Goal: Transaction & Acquisition: Purchase product/service

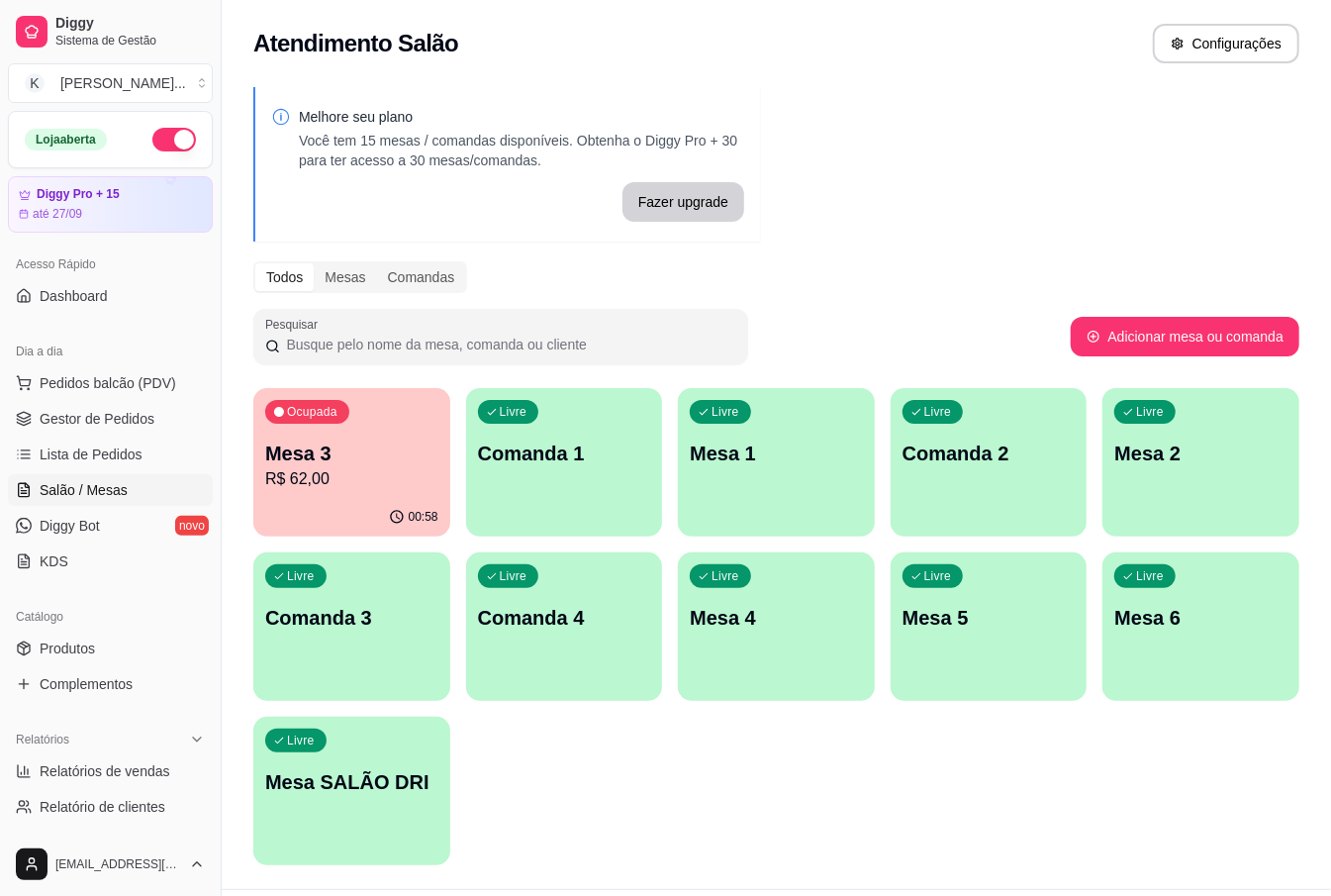
click at [392, 460] on p "Mesa 3" at bounding box center [352, 453] width 173 height 28
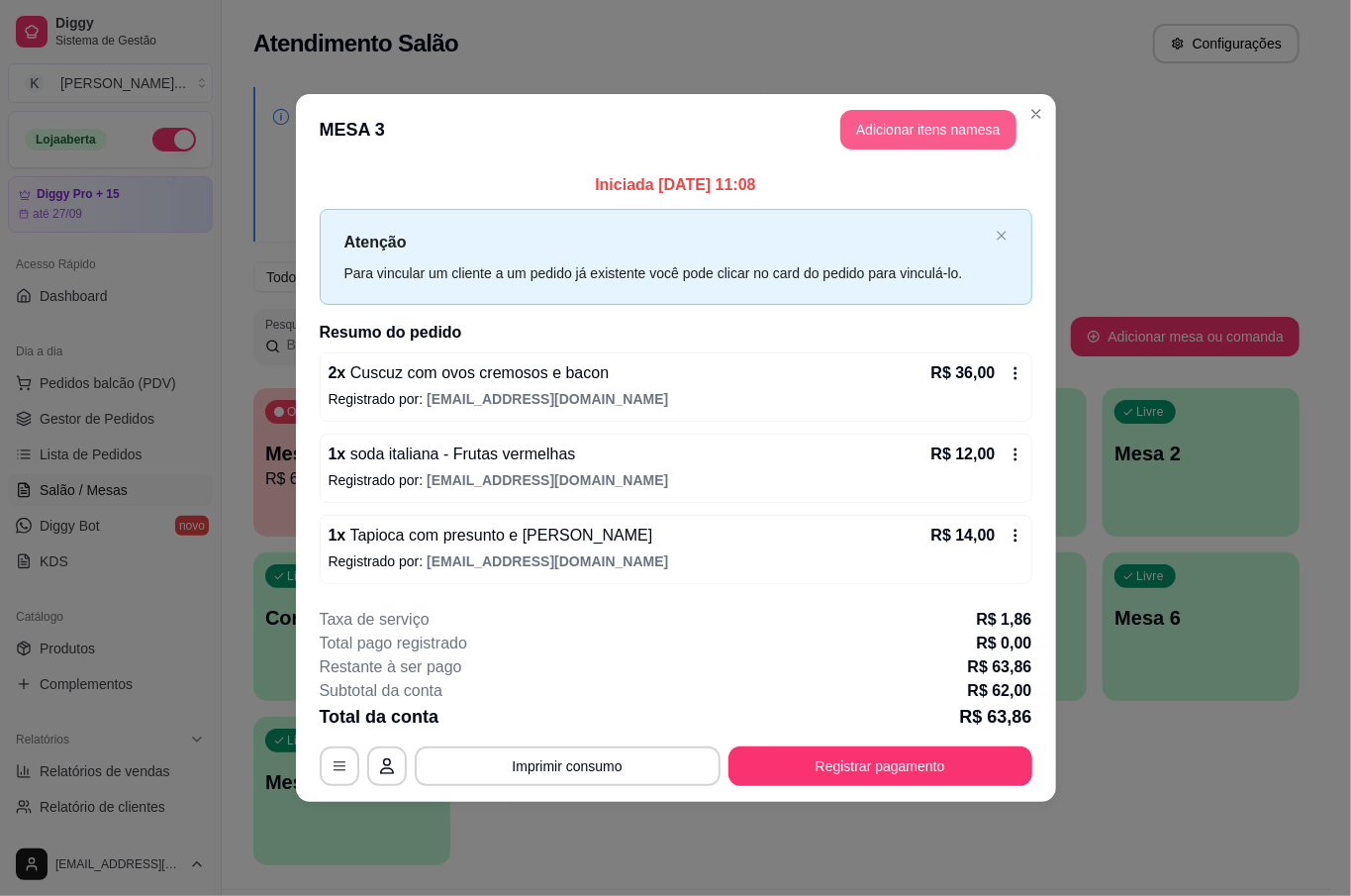
click at [912, 136] on button "Adicionar itens na mesa" at bounding box center [929, 130] width 176 height 40
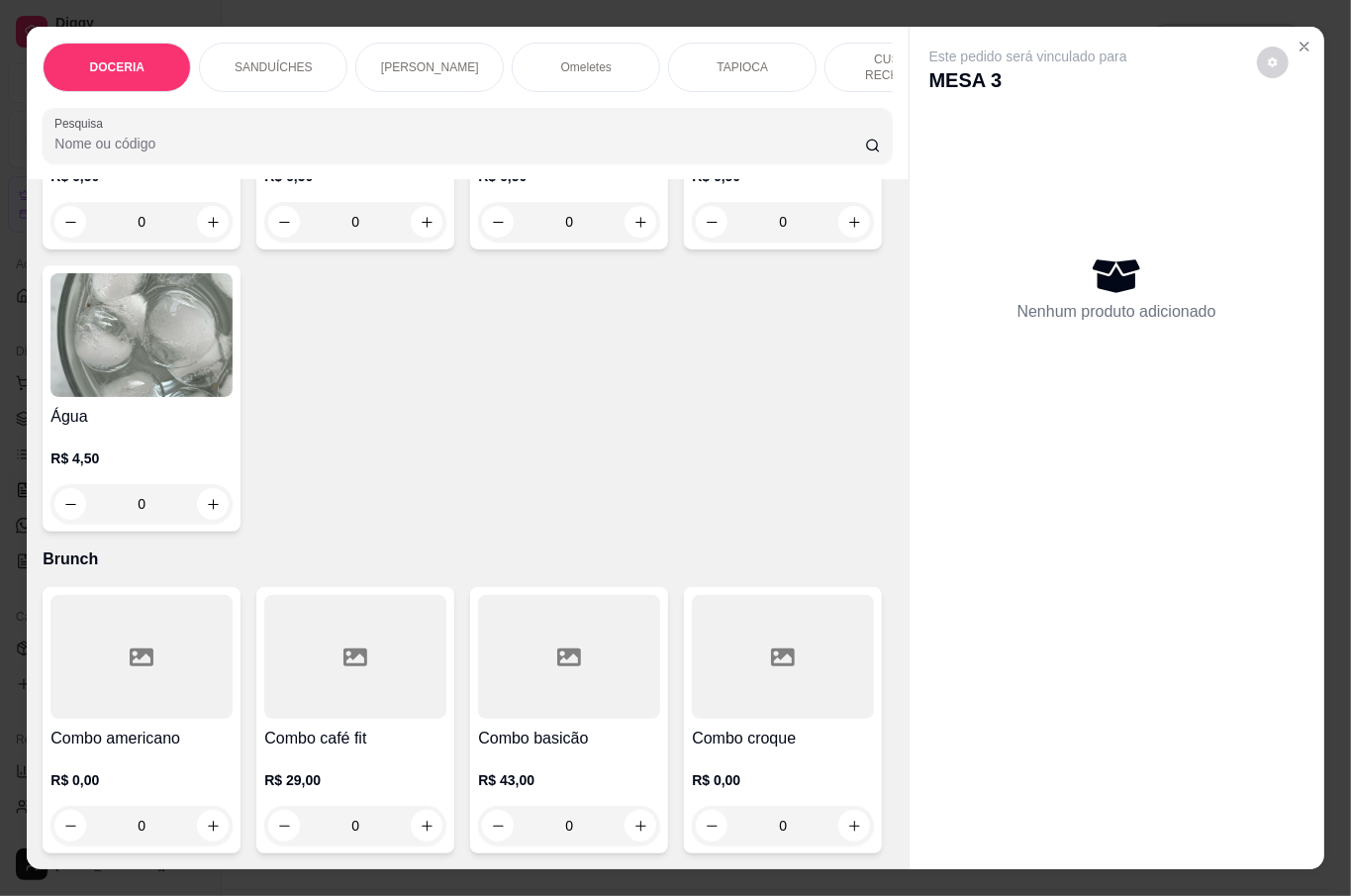
scroll to position [5397, 0]
click at [635, 230] on icon "increase-product-quantity" at bounding box center [640, 222] width 15 height 15
type input "1"
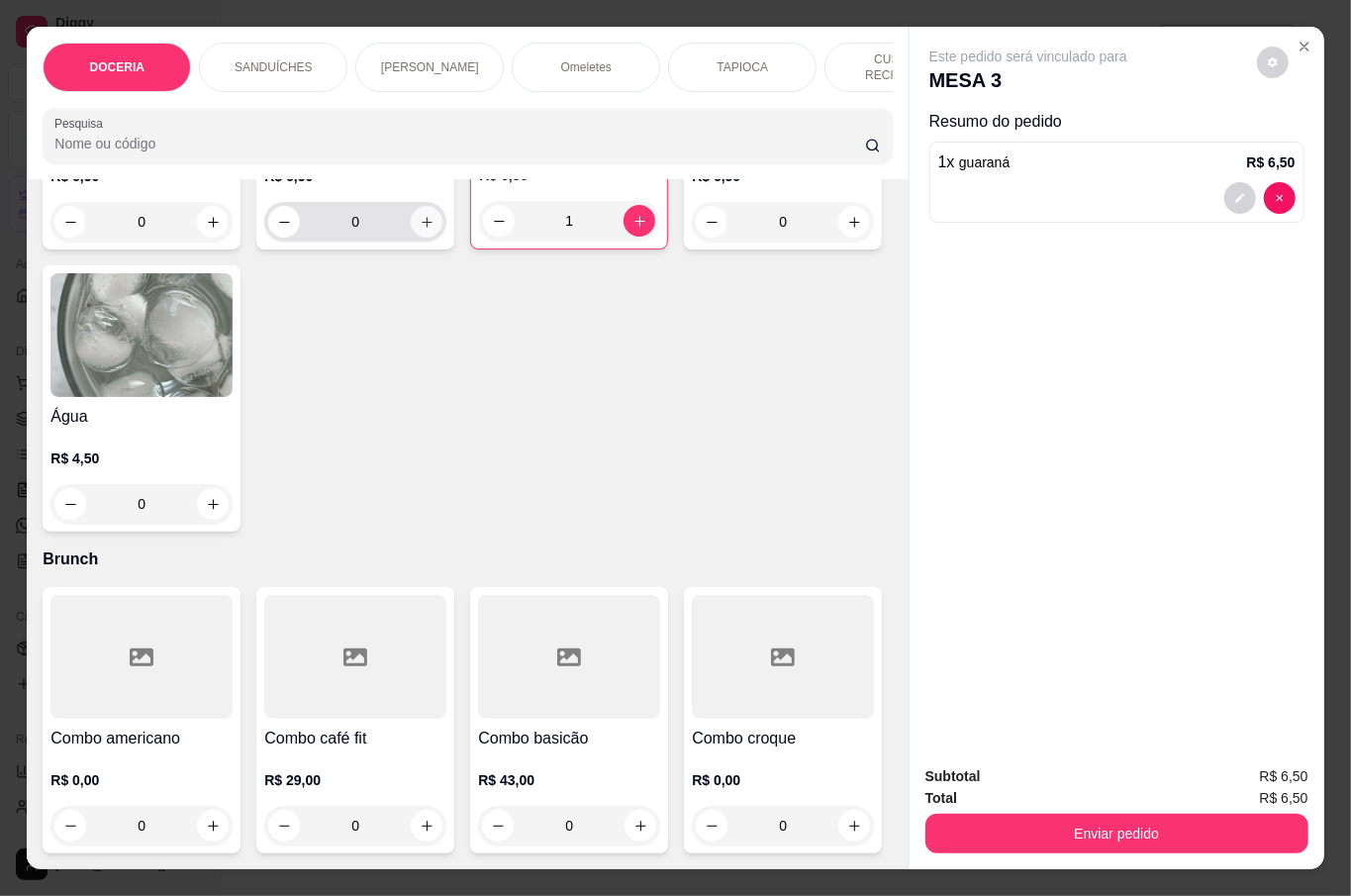
click at [419, 230] on icon "increase-product-quantity" at bounding box center [426, 222] width 15 height 15
type input "1"
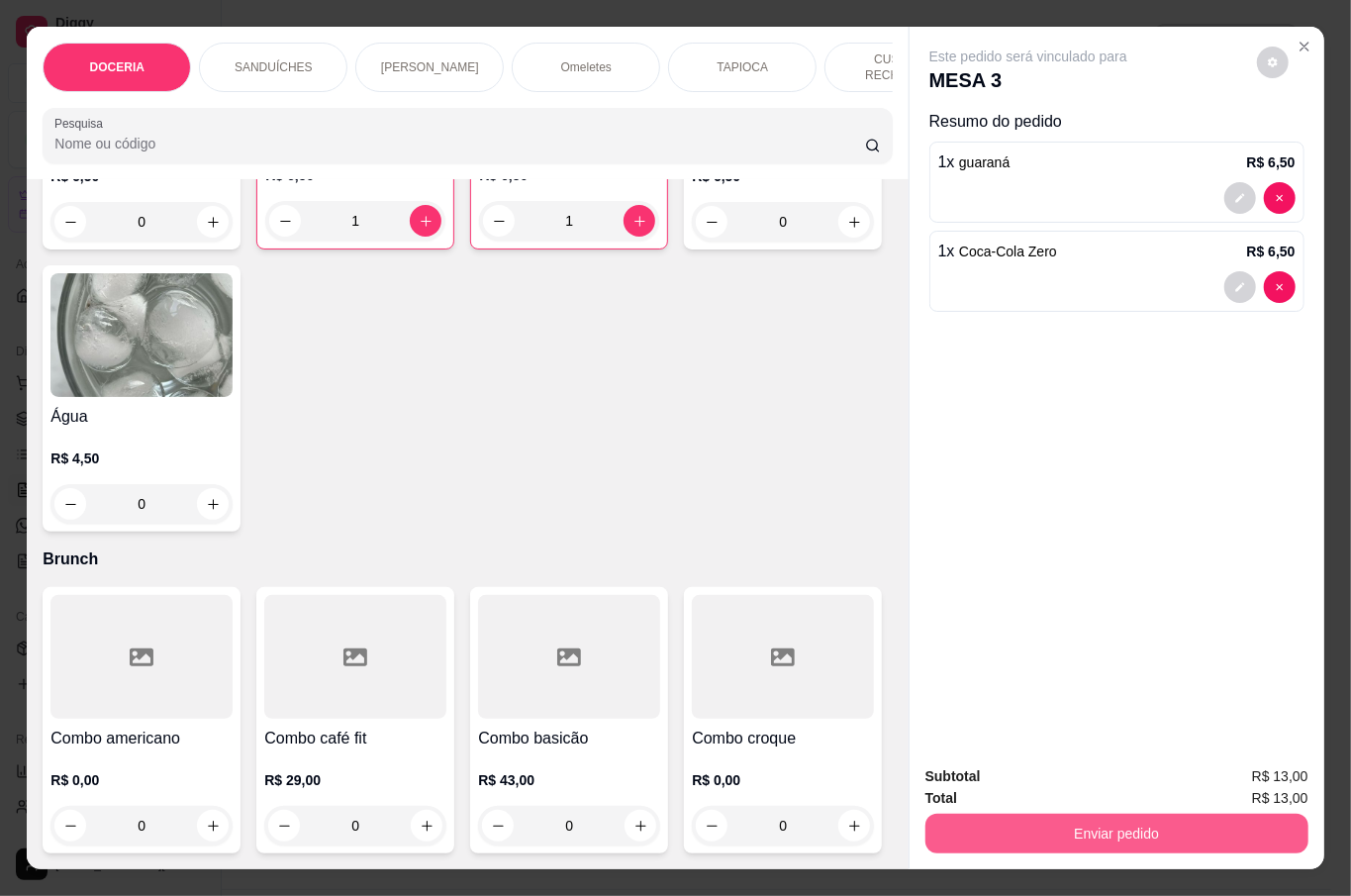
click at [1080, 840] on button "Enviar pedido" at bounding box center [1117, 834] width 383 height 40
click at [1021, 792] on button "Não registrar e enviar pedido" at bounding box center [1050, 775] width 206 height 38
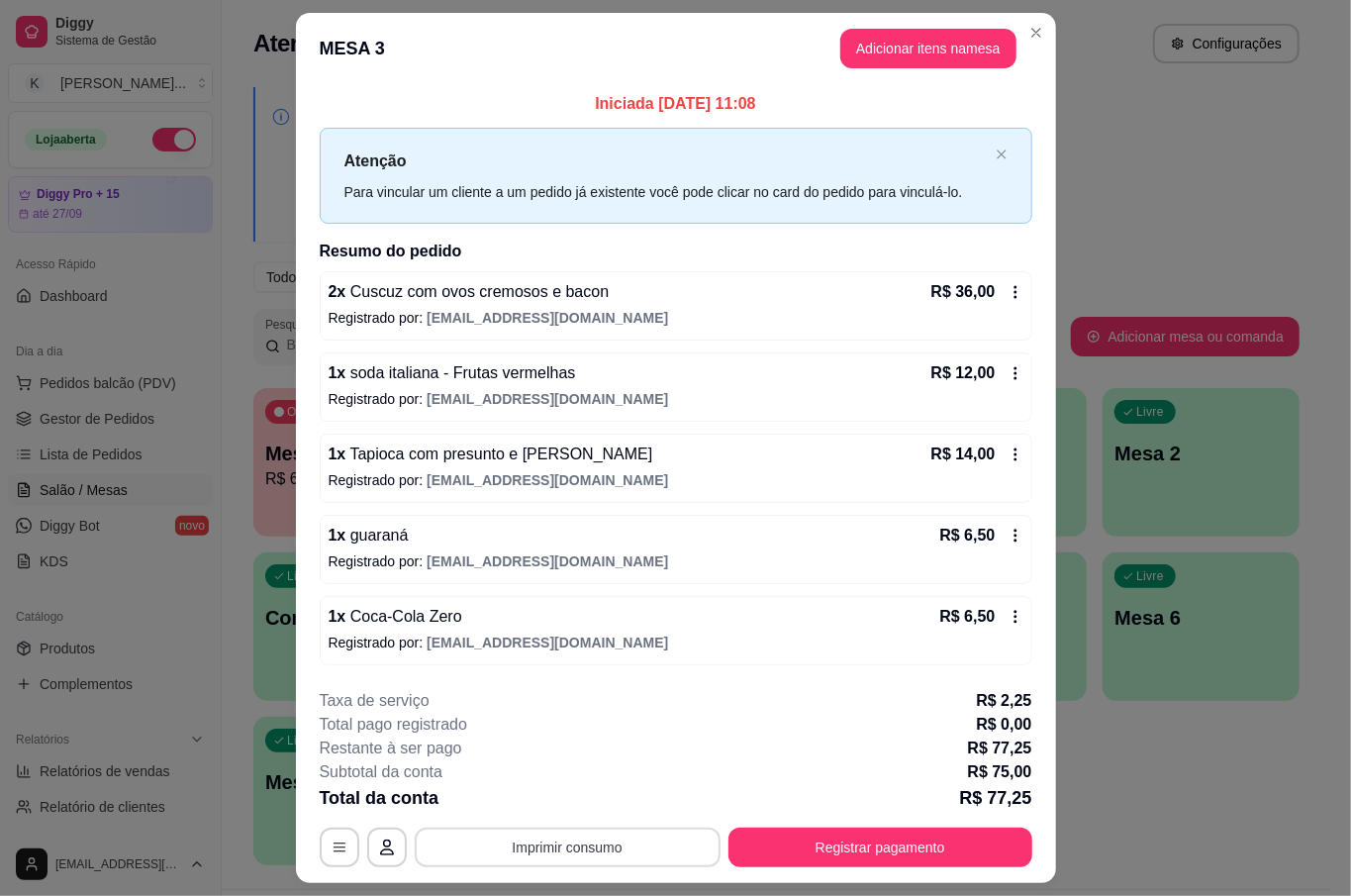
click at [622, 849] on button "Imprimir consumo" at bounding box center [567, 847] width 306 height 40
click at [595, 796] on button "IMPRESSORA" at bounding box center [563, 804] width 144 height 32
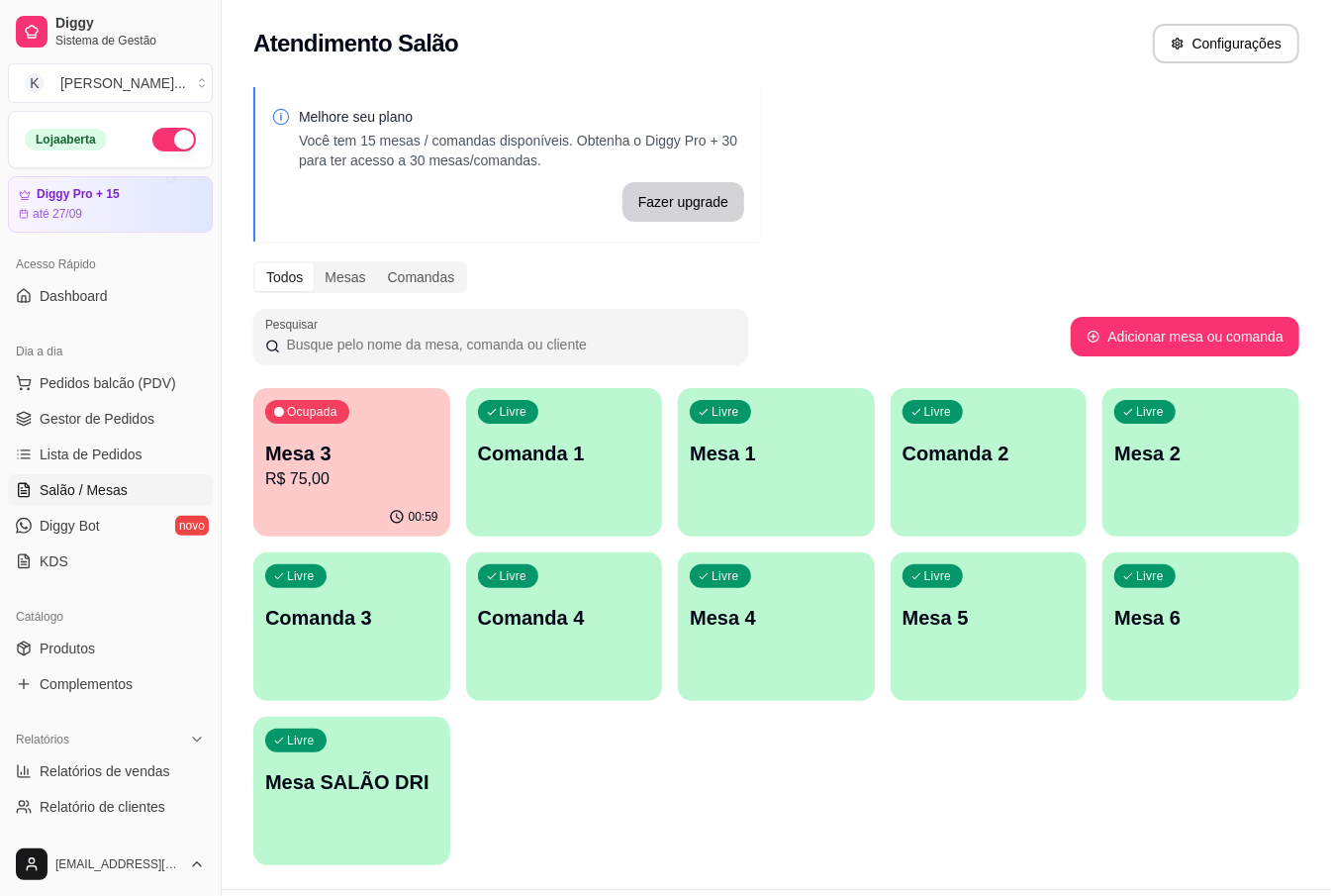
click at [350, 510] on div "00:59" at bounding box center [352, 516] width 197 height 39
